Goal: Task Accomplishment & Management: Manage account settings

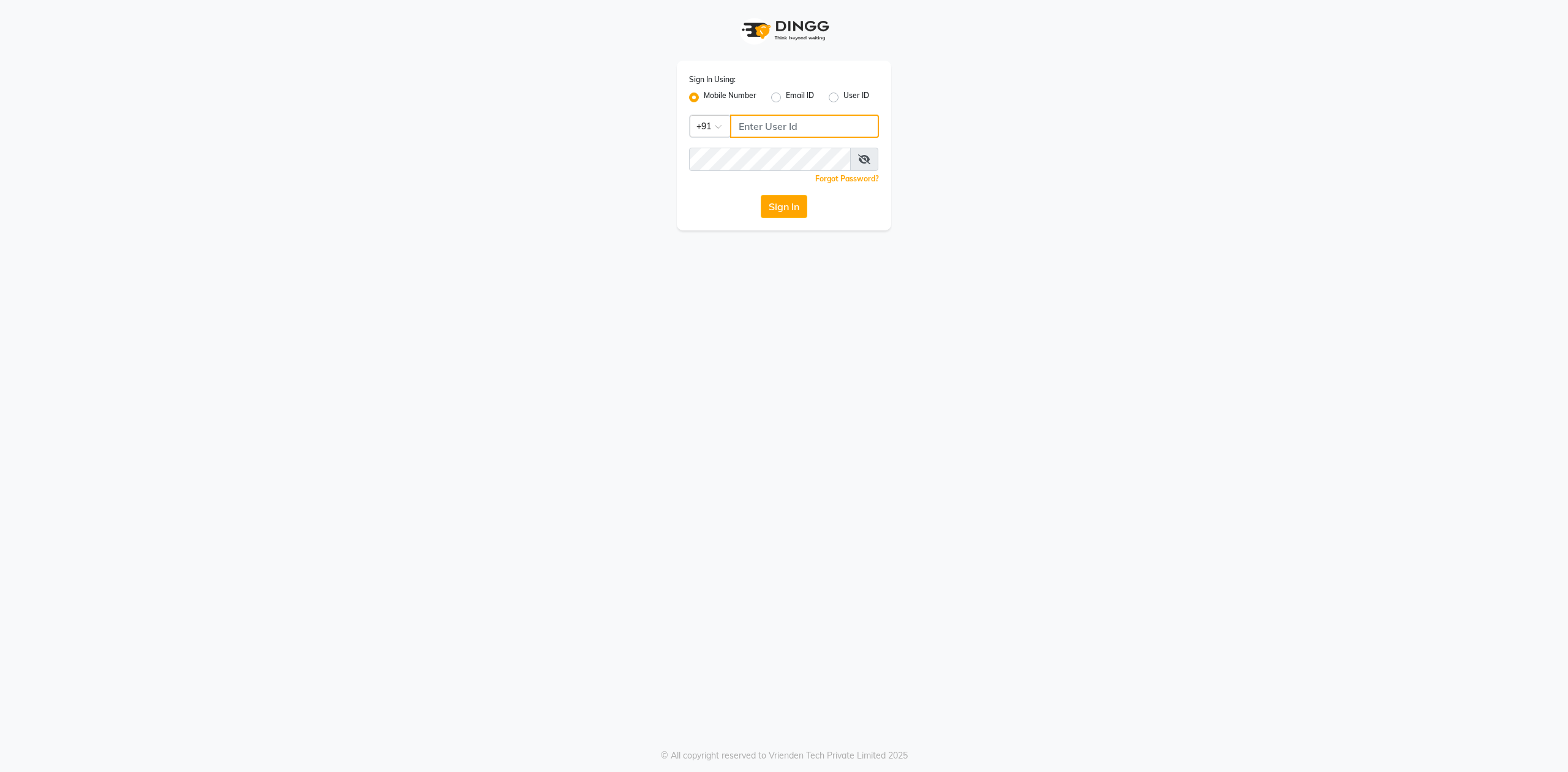
type input "9819749673"
click at [867, 157] on icon at bounding box center [864, 159] width 12 height 10
click at [791, 201] on button "Sign In" at bounding box center [784, 206] width 46 height 23
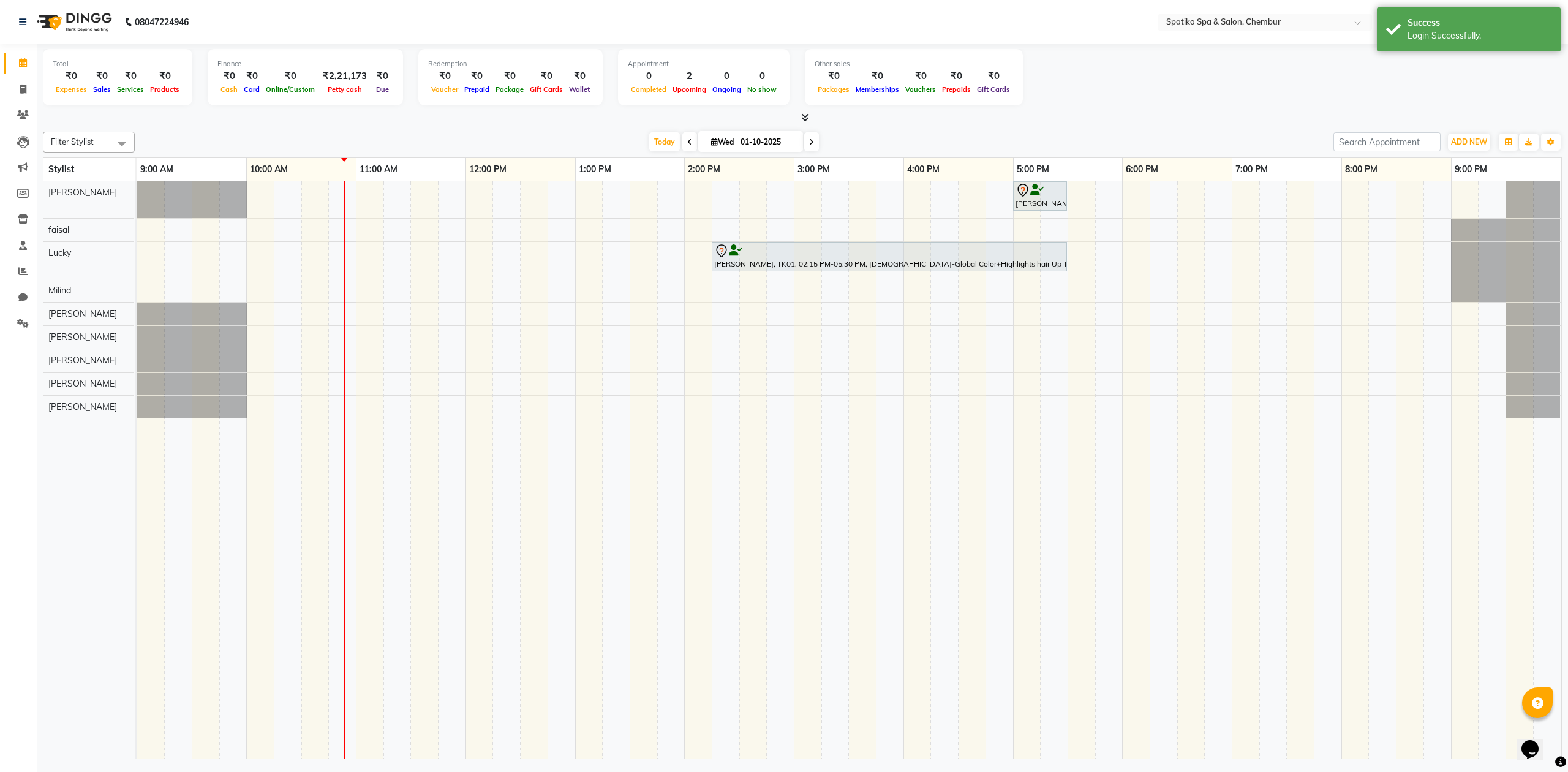
click at [1243, 106] on div "Total ₹0 Expenses ₹0 Sales ₹0 Services ₹0 Products Finance ₹0 Cash ₹0 Card ₹0 O…" at bounding box center [802, 79] width 1519 height 60
click at [22, 321] on icon at bounding box center [22, 323] width 12 height 9
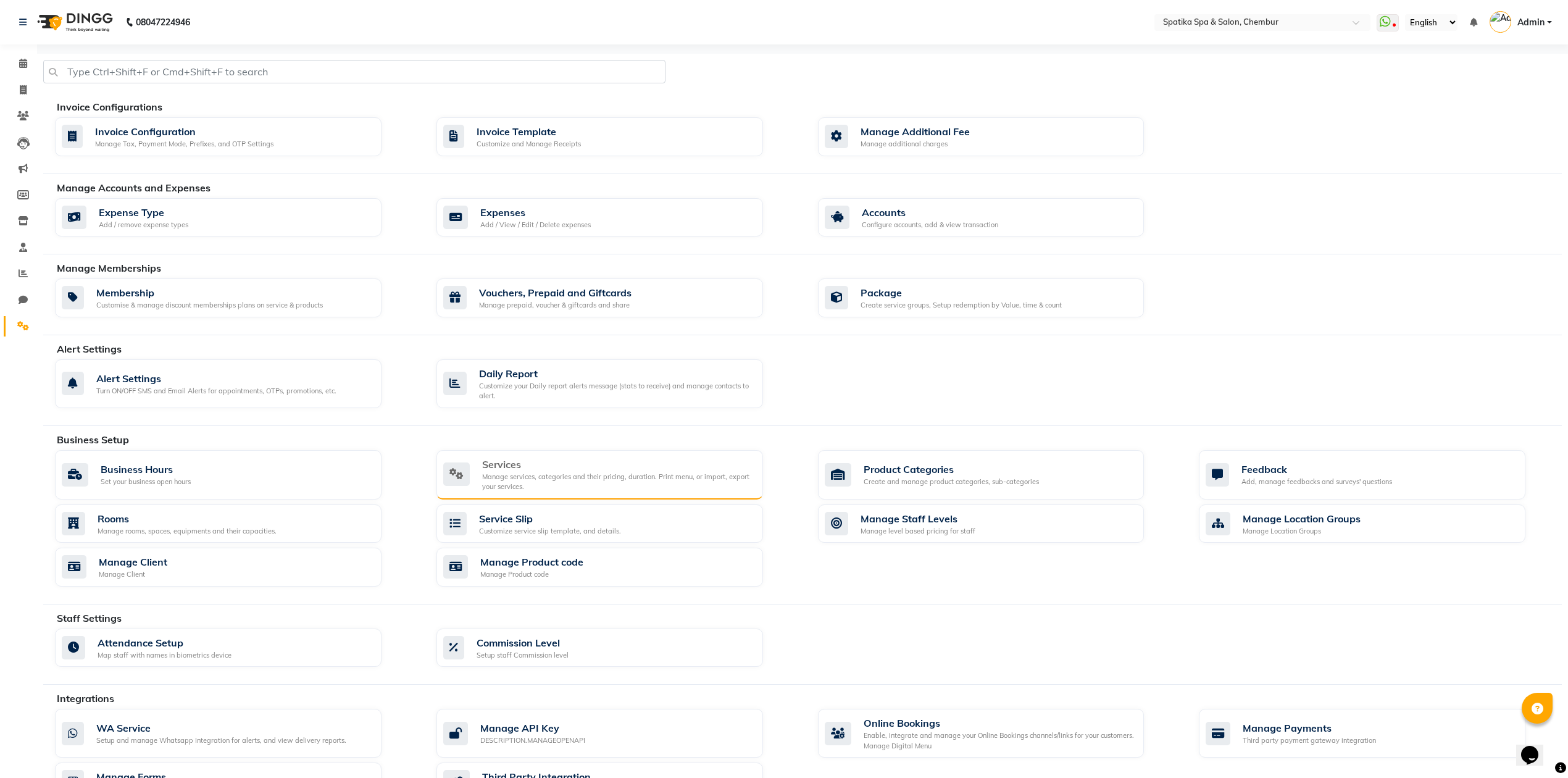
click at [652, 474] on div "Manage services, categories and their pricing, duration. Print menu, or import,…" at bounding box center [617, 482] width 271 height 21
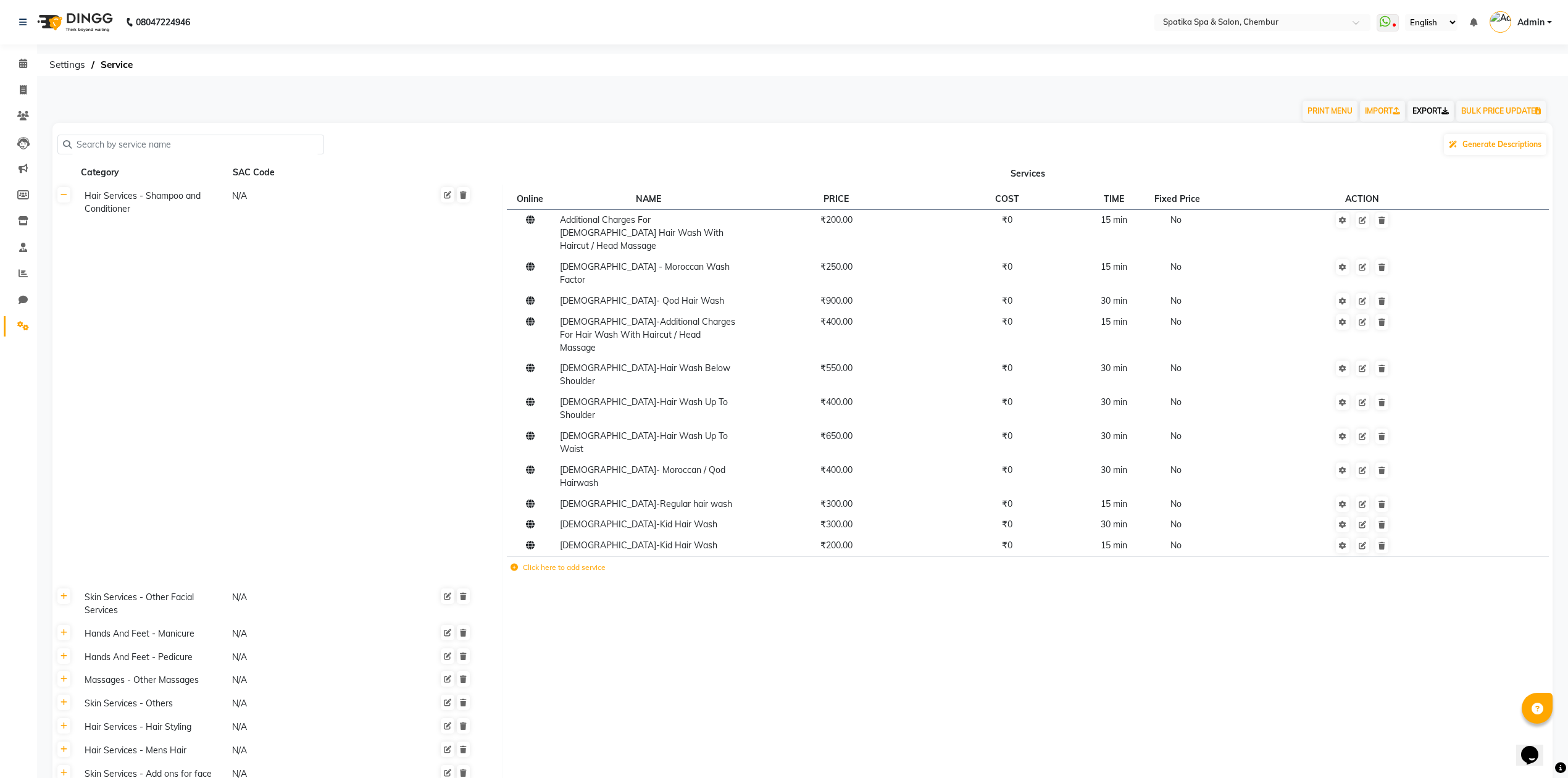
click at [1414, 110] on link "EXPORT" at bounding box center [1430, 111] width 46 height 21
click at [1383, 110] on link "IMPORT" at bounding box center [1383, 111] width 45 height 21
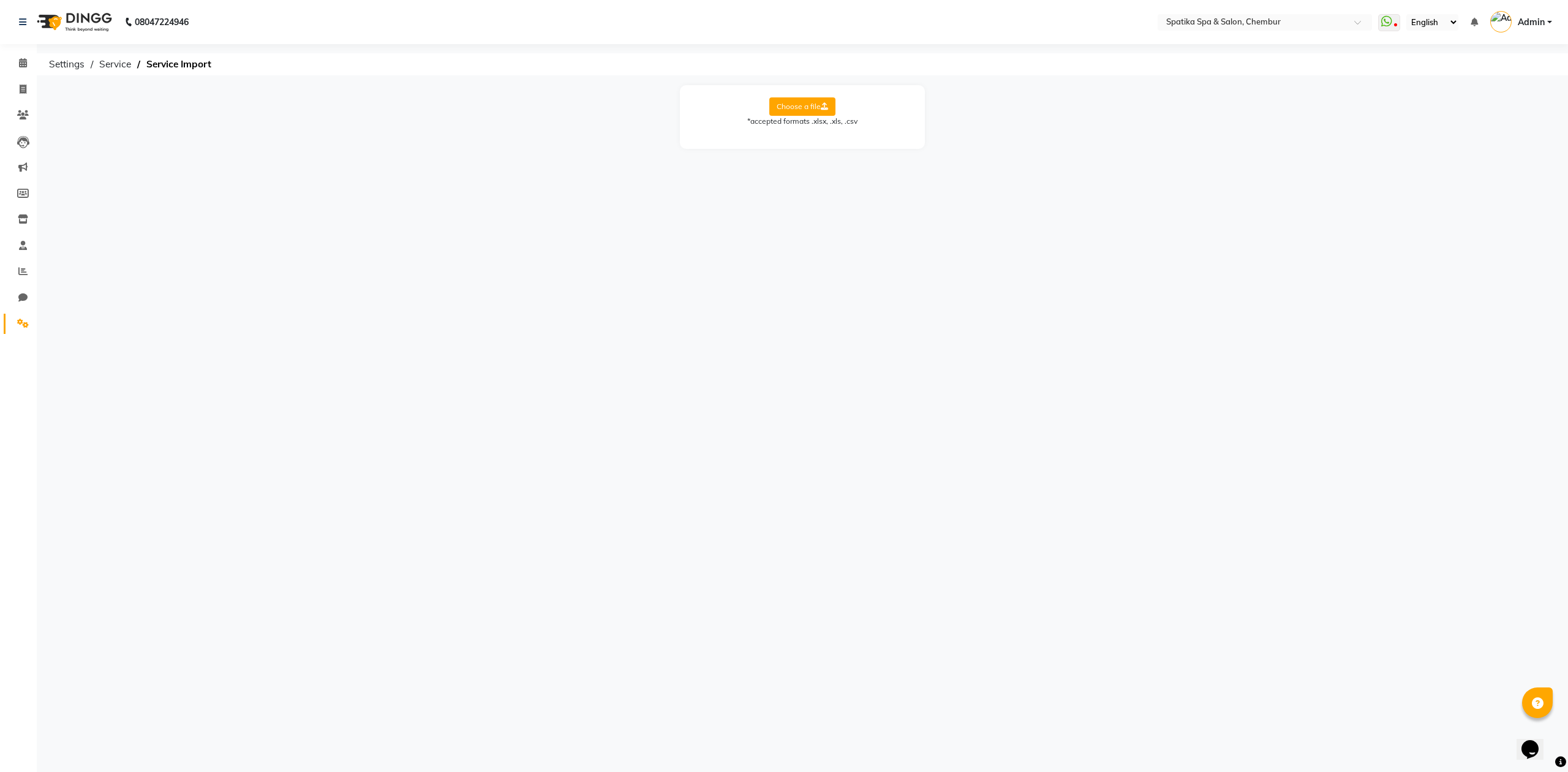
click at [821, 104] on icon at bounding box center [824, 106] width 7 height 7
click at [0, 0] on input "Choose a file" at bounding box center [0, 0] width 0 height 0
click at [836, 149] on select "Select Sheet Sheet1" at bounding box center [857, 146] width 92 height 19
select select "Sheet1"
click at [811, 137] on select "Select Sheet Sheet1" at bounding box center [857, 146] width 92 height 19
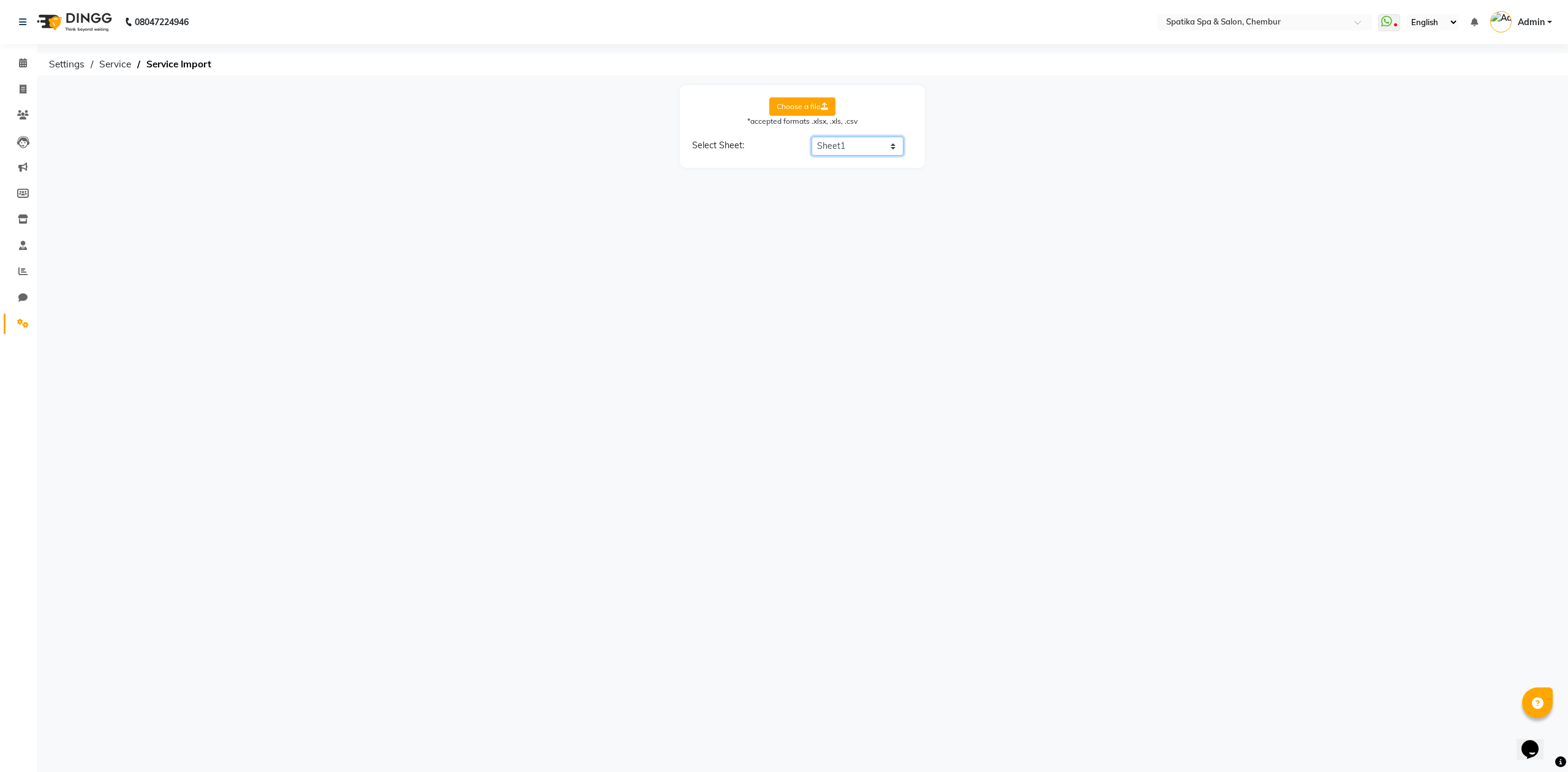
select select "Category Name"
select select "Service Name"
select select "Service Price"
select select "Service Time"
click at [799, 344] on button "Continue" at bounding box center [802, 356] width 57 height 23
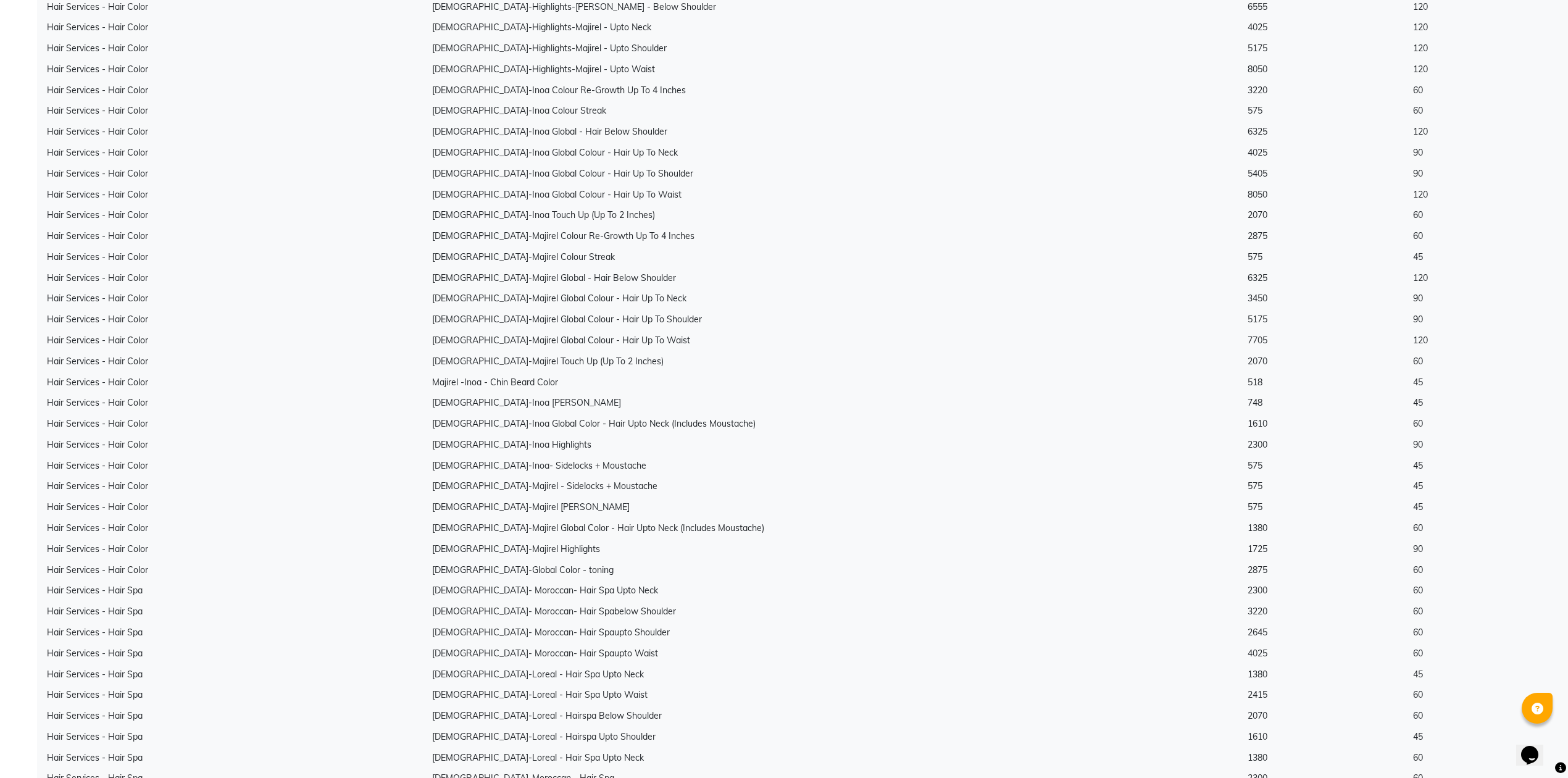
scroll to position [6815, 0]
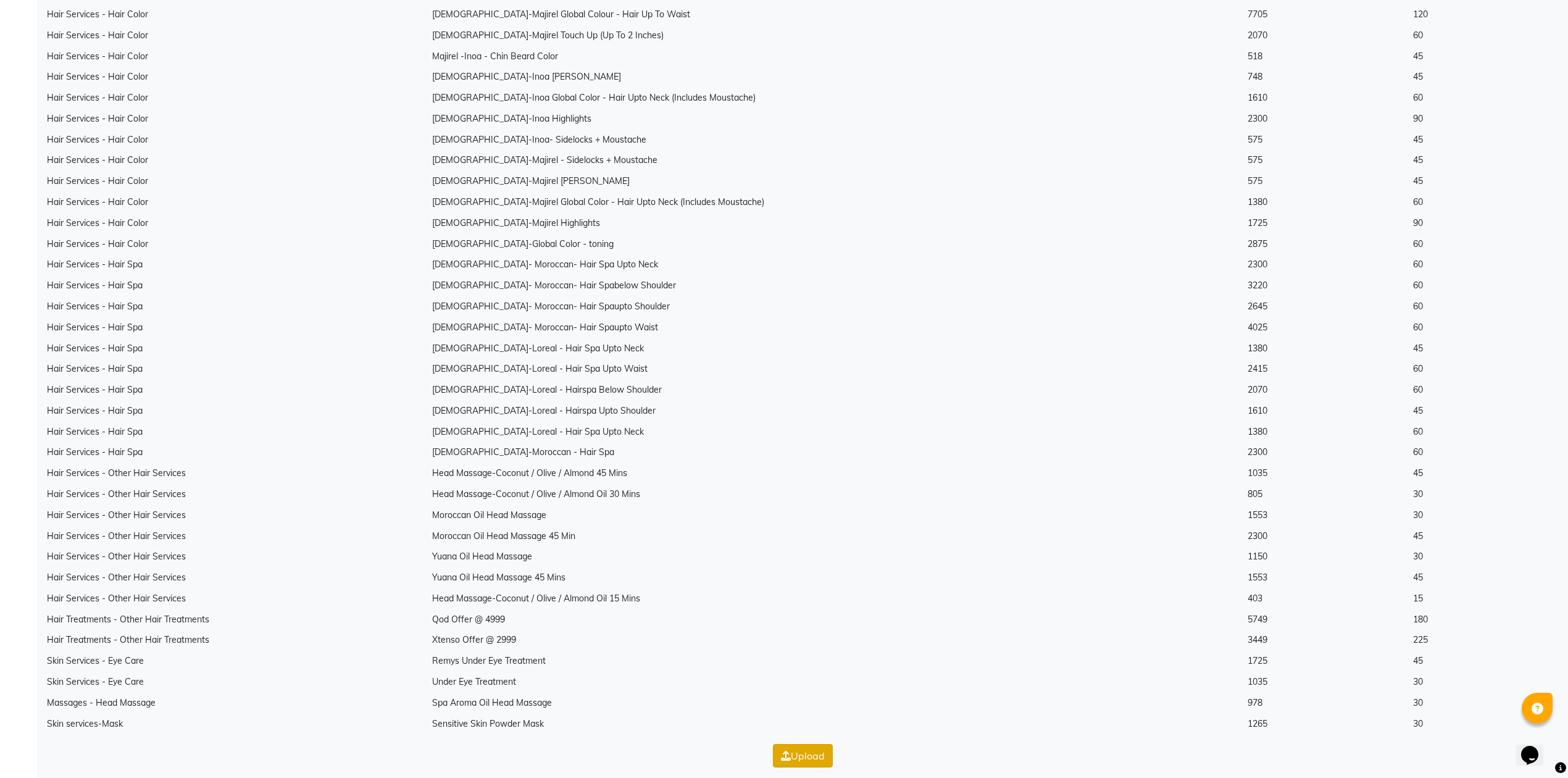
click at [784, 751] on icon "button" at bounding box center [785, 755] width 10 height 10
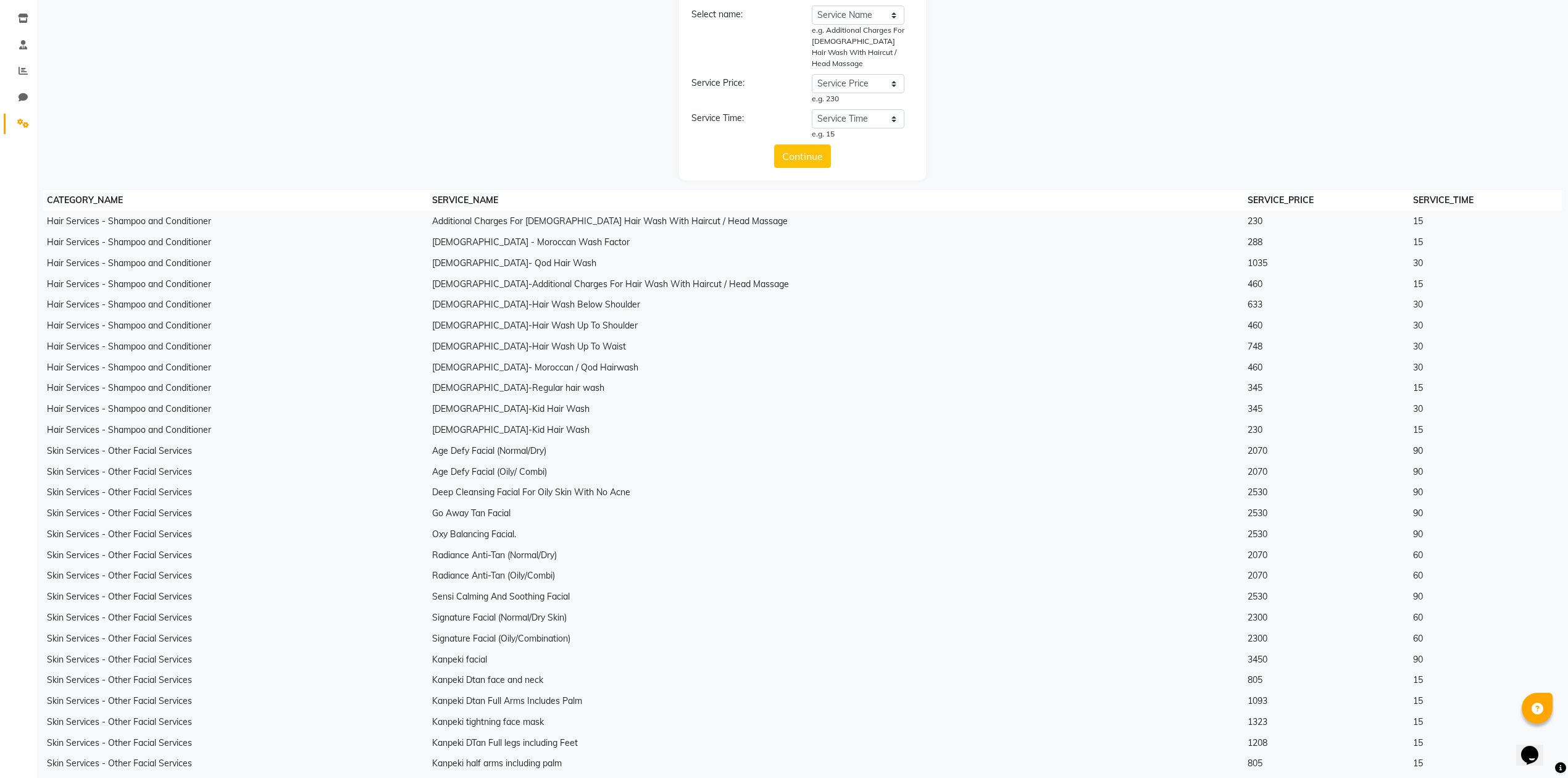
scroll to position [0, 0]
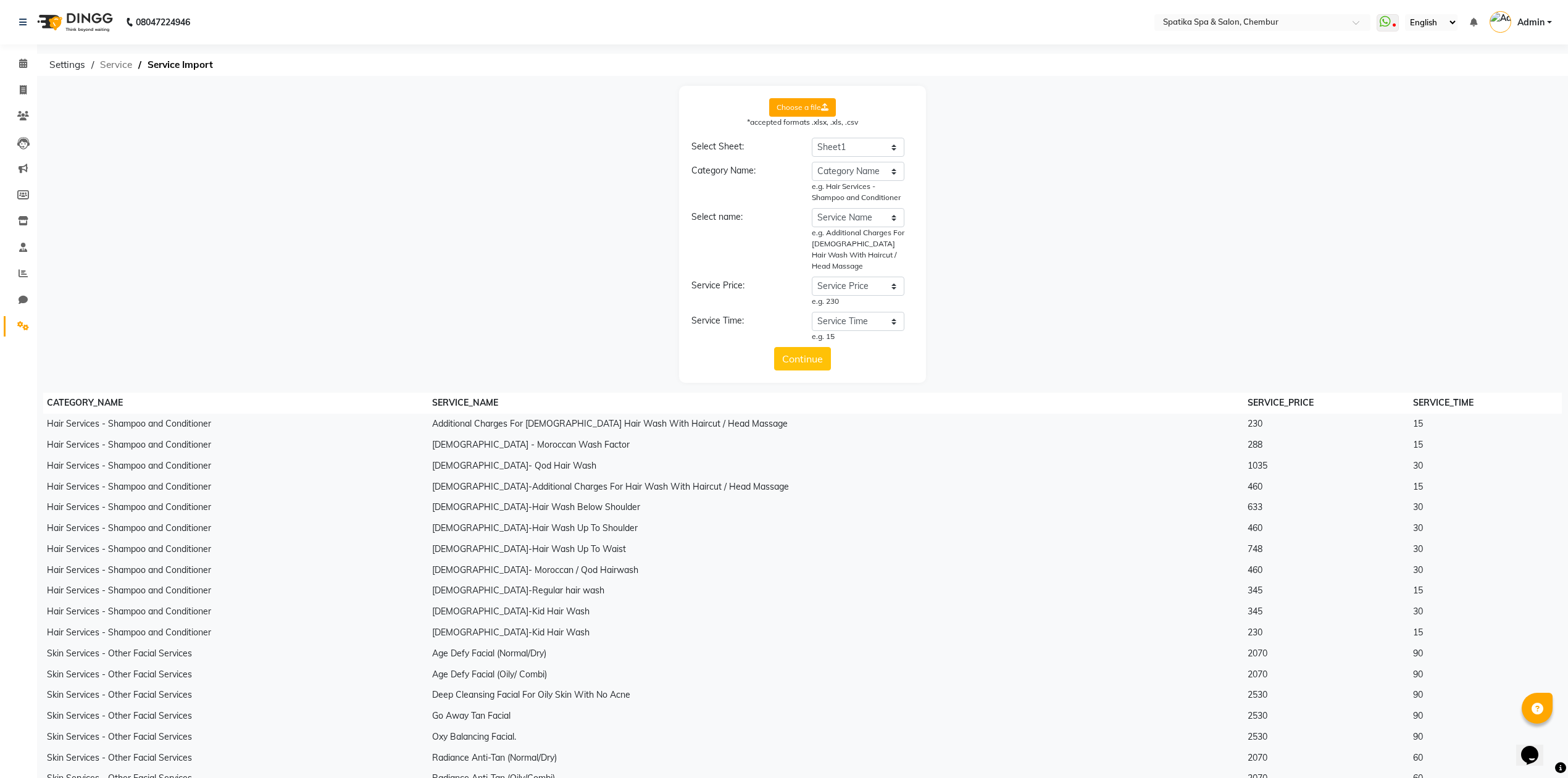
click at [113, 65] on span "Service" at bounding box center [116, 65] width 45 height 22
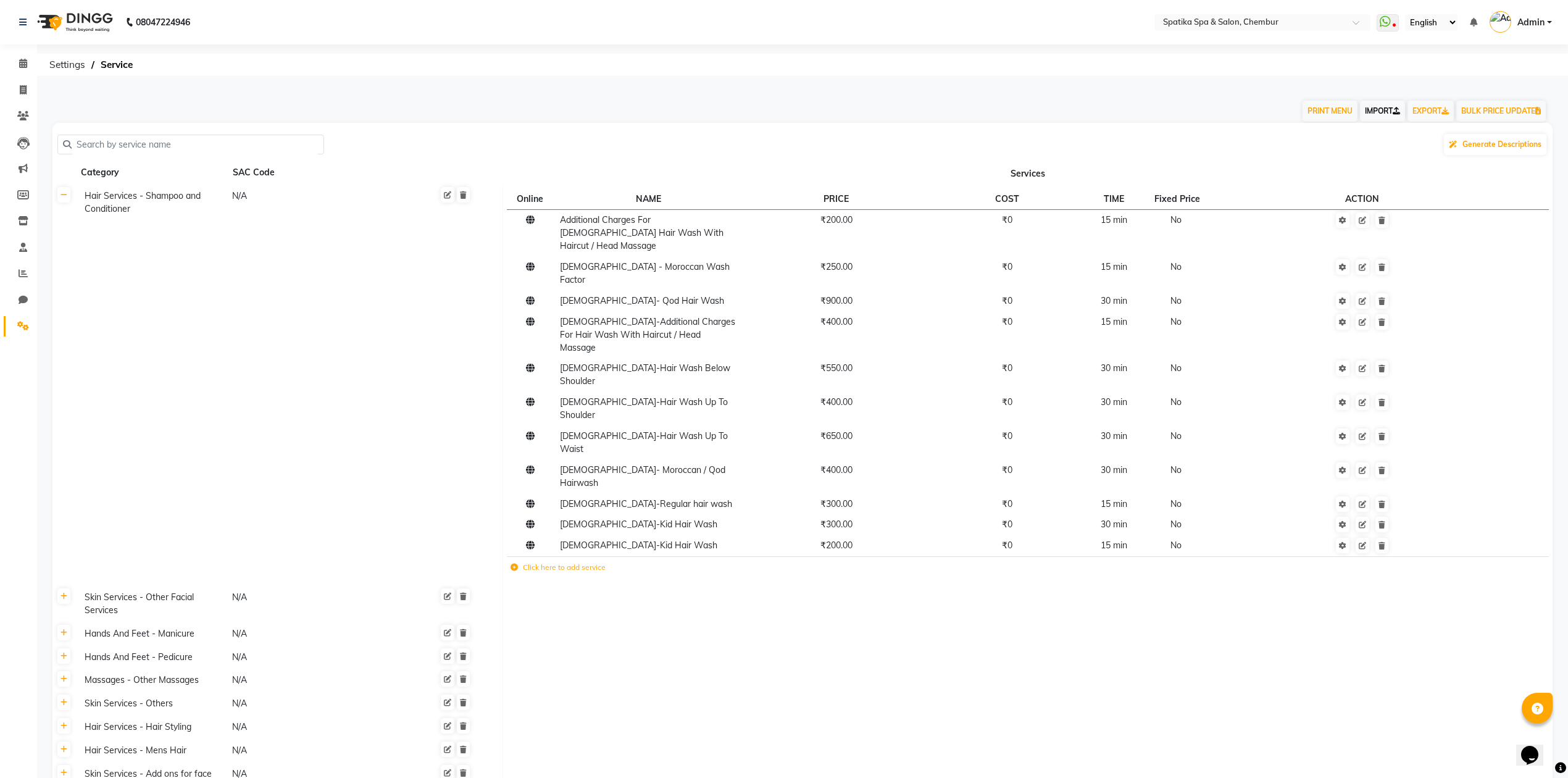
click at [1374, 110] on link "IMPORT" at bounding box center [1383, 111] width 45 height 21
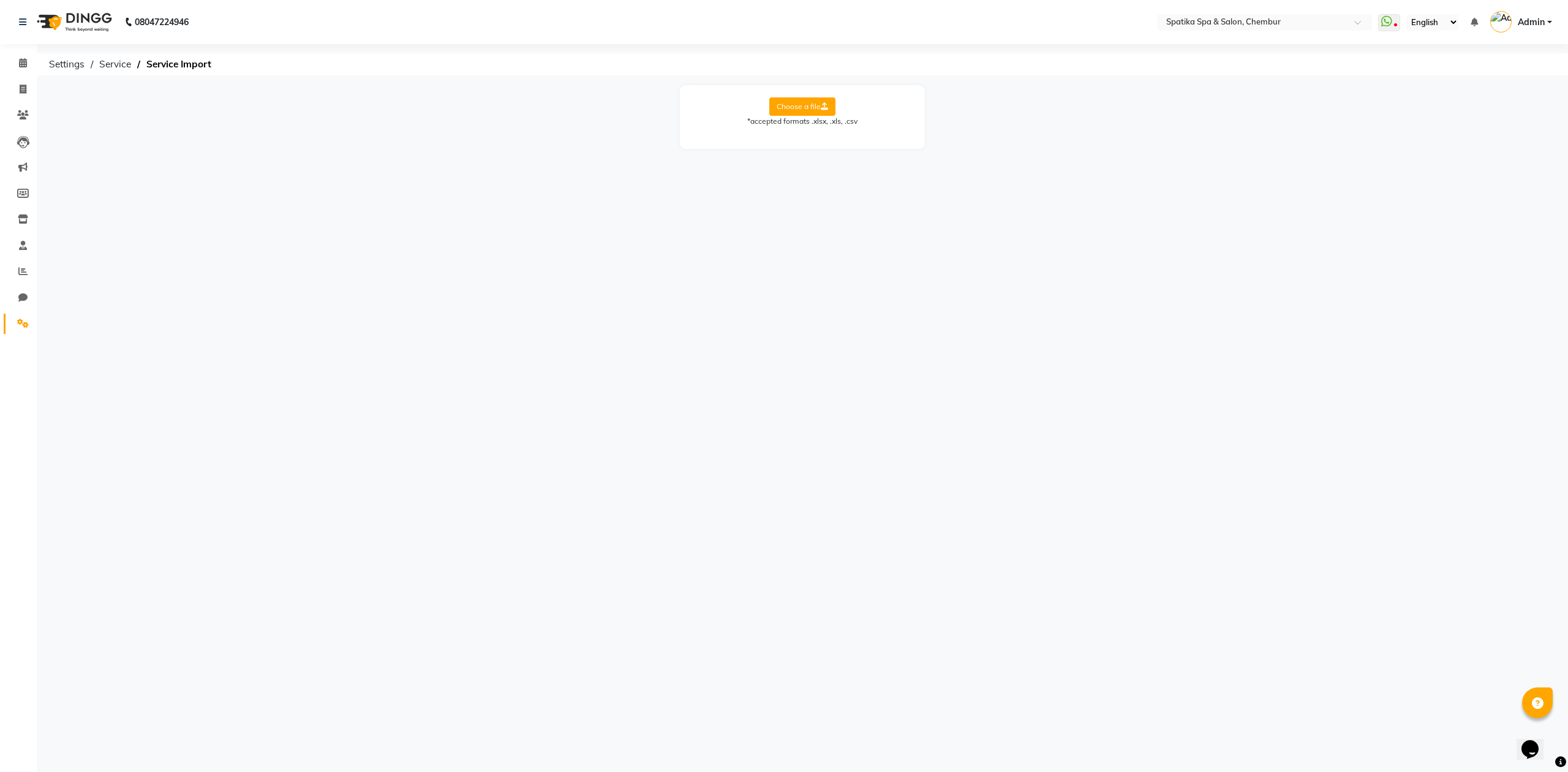
click at [801, 114] on label "Choose a file" at bounding box center [802, 106] width 66 height 18
click at [0, 0] on input "Choose a file" at bounding box center [0, 0] width 0 height 0
click at [834, 143] on select "Select Sheet Sheet1" at bounding box center [857, 146] width 92 height 19
select select "Sheet1"
click at [811, 137] on select "Select Sheet Sheet1" at bounding box center [857, 146] width 92 height 19
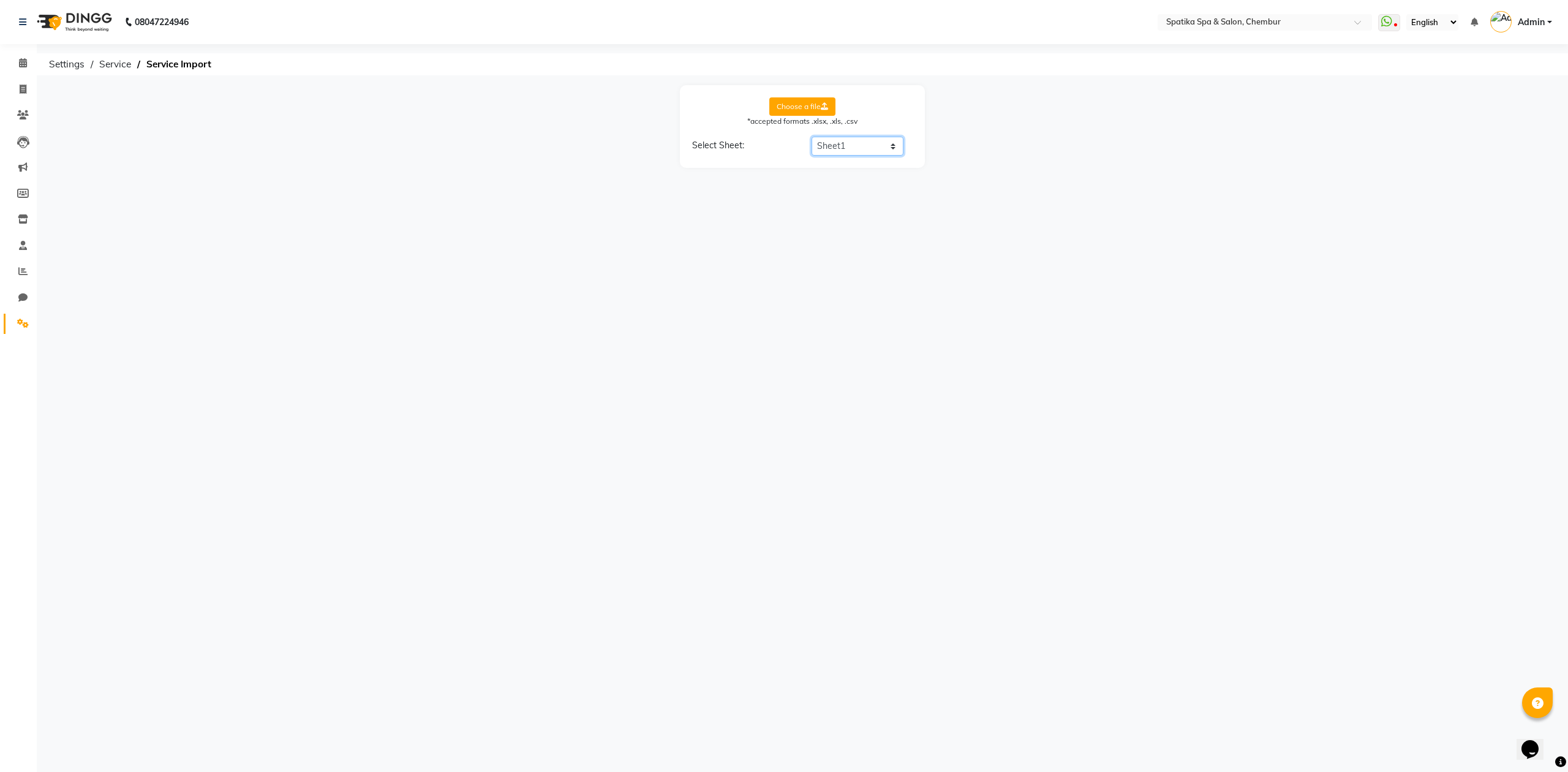
select select "Category Name"
select select "Service Name"
select select "Service Price"
select select "Service Time"
click at [801, 344] on button "Continue" at bounding box center [802, 356] width 57 height 23
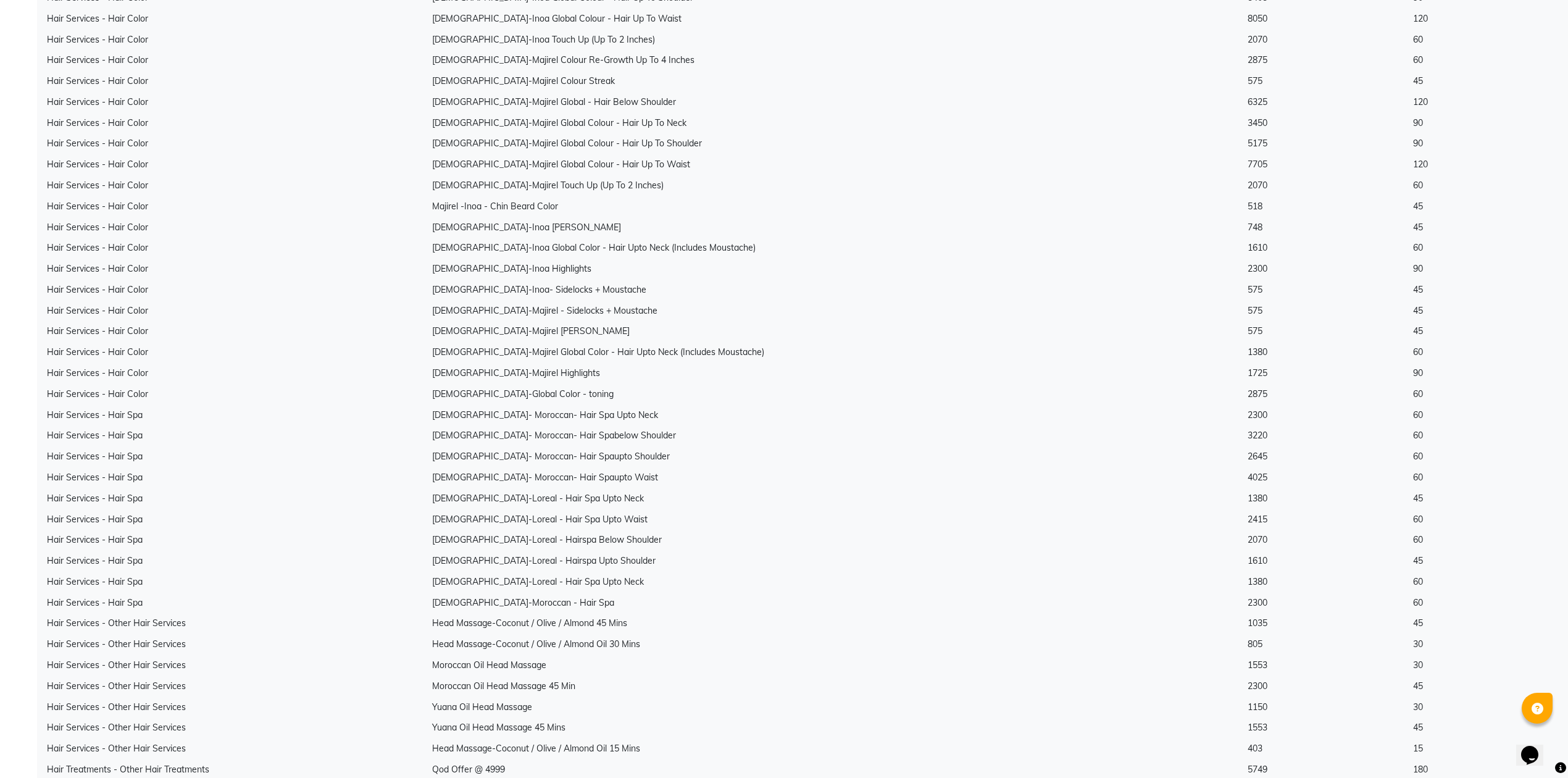
scroll to position [6792, 0]
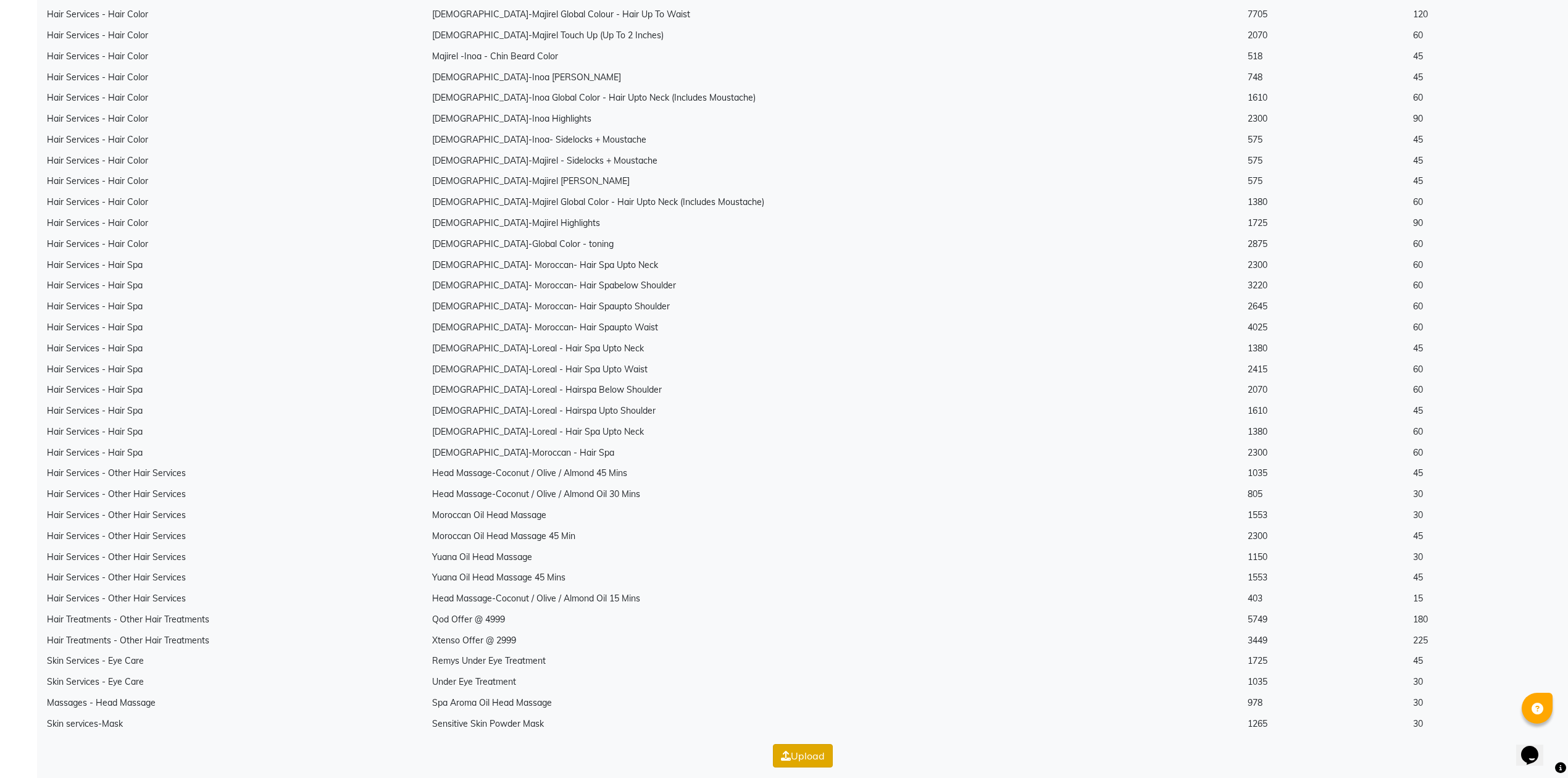
click at [828, 744] on button "Upload" at bounding box center [803, 756] width 60 height 23
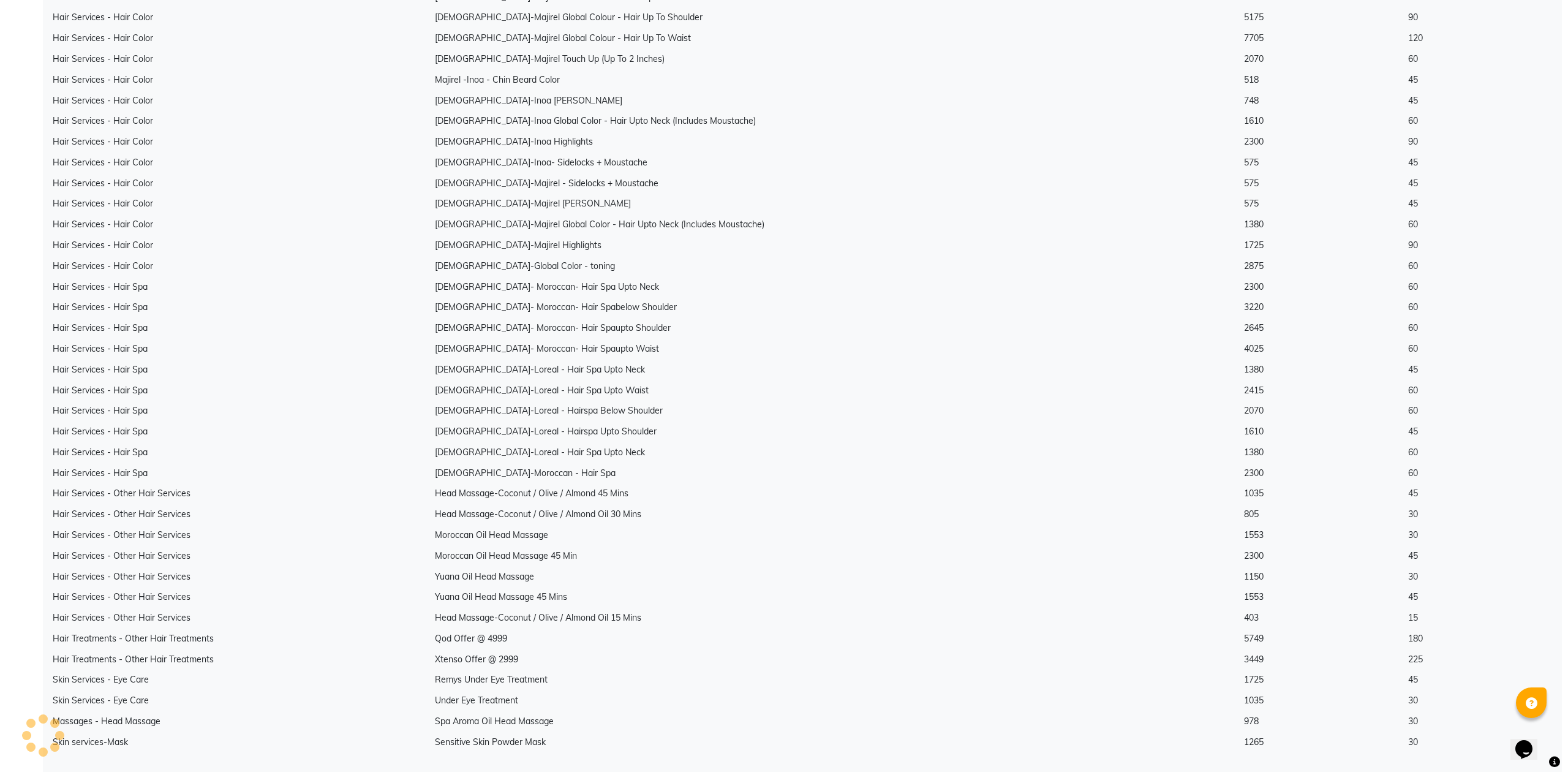
scroll to position [0, 0]
